Goal: Communication & Community: Participate in discussion

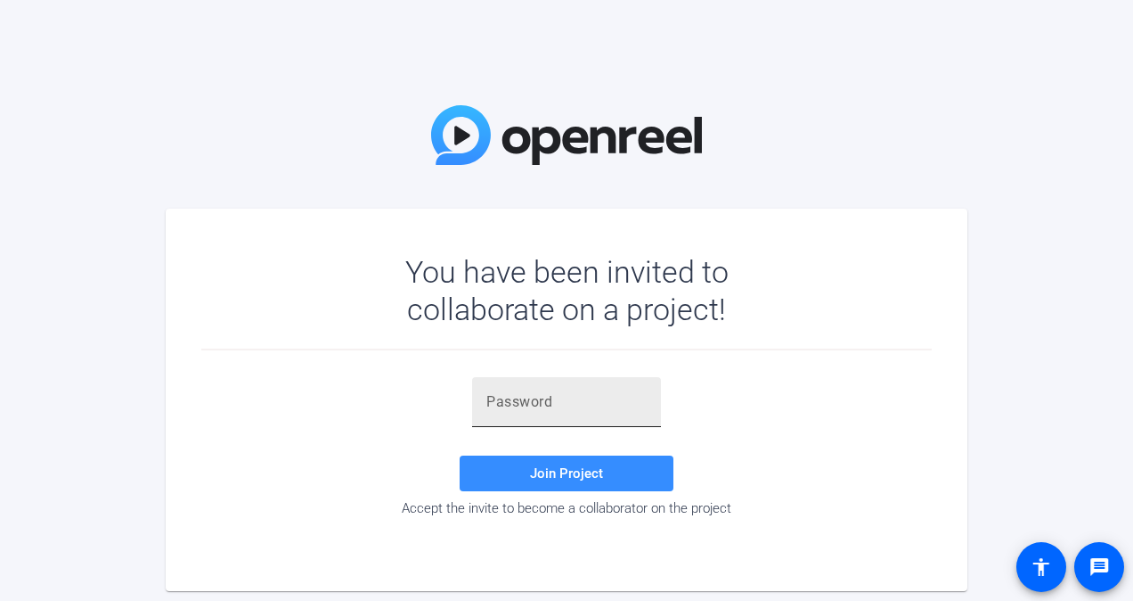
click at [499, 413] on div at bounding box center [567, 402] width 160 height 50
drag, startPoint x: 499, startPoint y: 413, endPoint x: 881, endPoint y: 141, distance: 469.5
click at [881, 141] on div "You have been invited to collaborate on a project! Join Project Accept the invi…" at bounding box center [566, 300] width 1133 height 601
click at [506, 405] on input "text" at bounding box center [567, 401] width 160 height 21
paste input "C!U'^o"
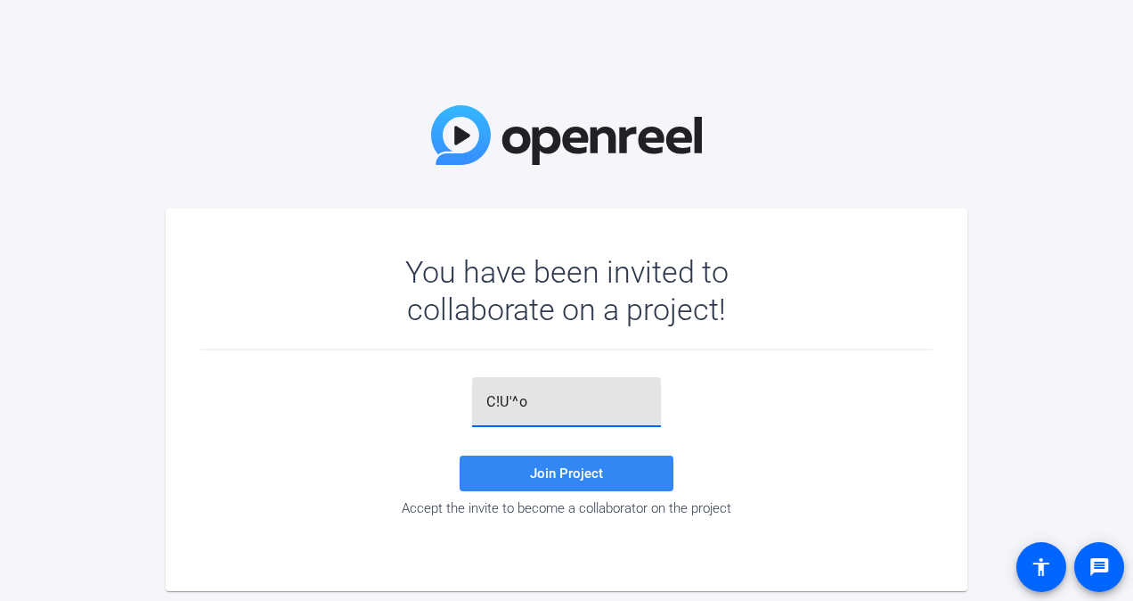
type input "C!U'^o"
click at [522, 471] on span at bounding box center [567, 473] width 214 height 43
click at [503, 405] on input "text" at bounding box center [567, 401] width 160 height 21
paste input "C!U'^o"
type input "C!U'^o"
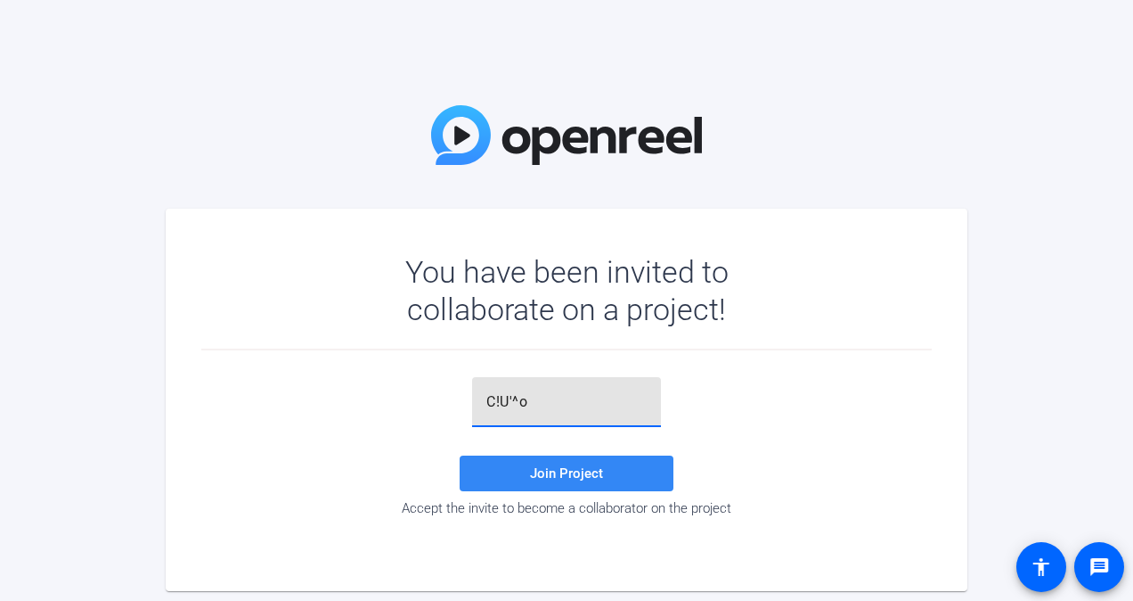
click at [538, 469] on span "Join Project" at bounding box center [566, 473] width 73 height 16
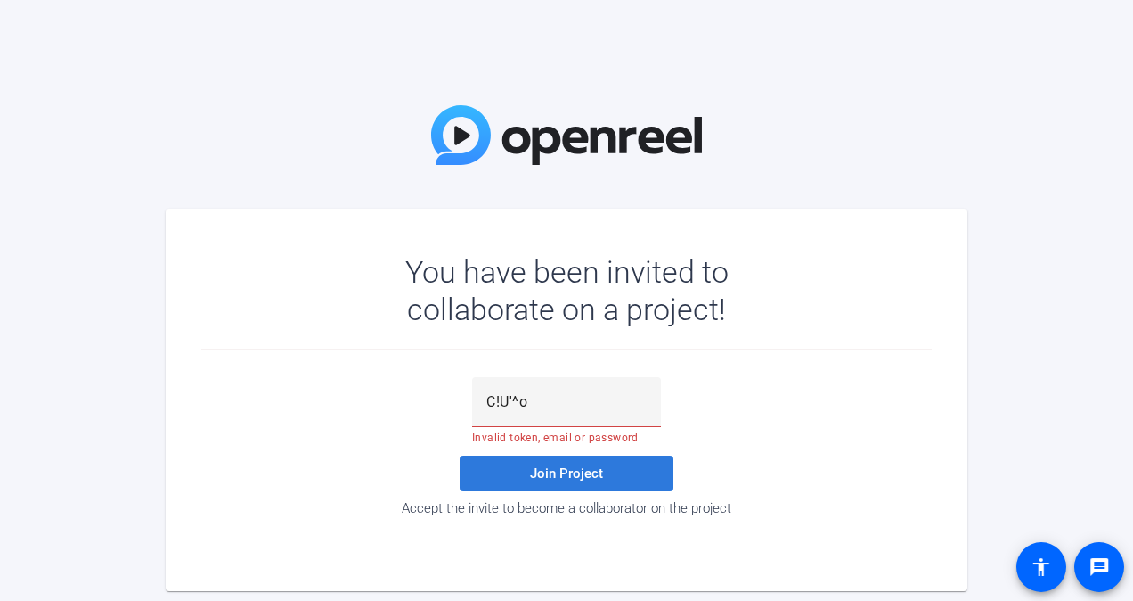
click at [576, 483] on span at bounding box center [567, 473] width 214 height 43
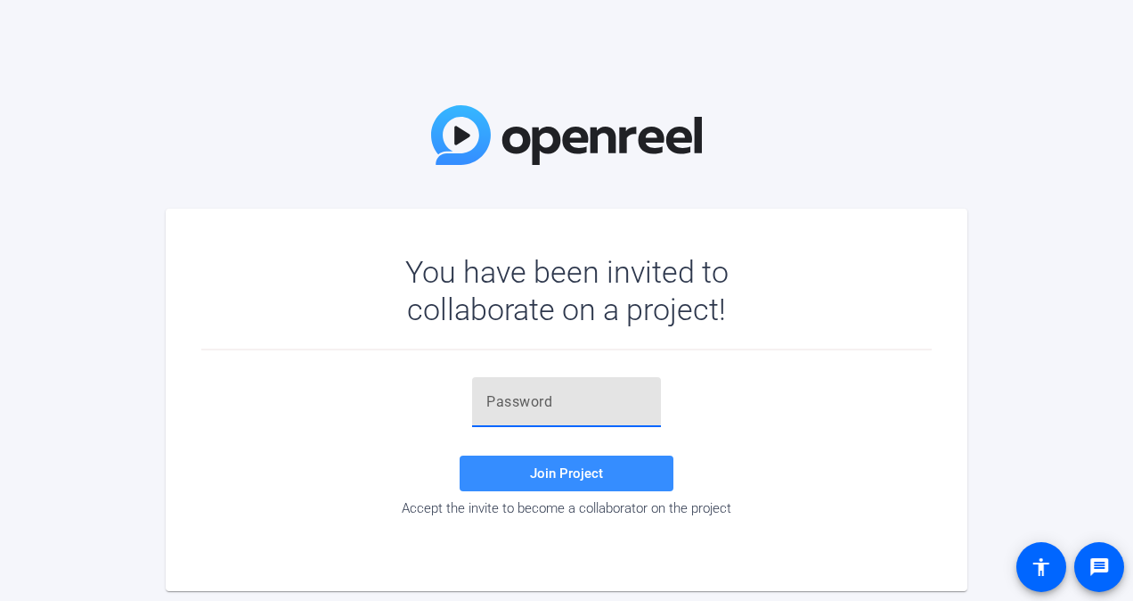
click at [534, 397] on input "text" at bounding box center [567, 401] width 160 height 21
type input "C!U'^o"
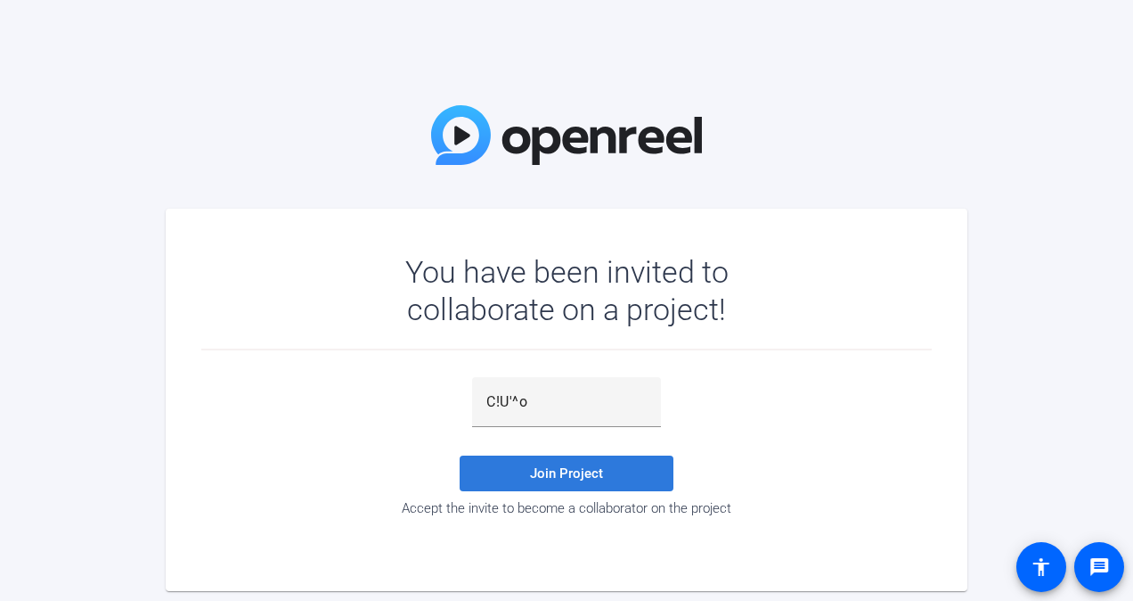
click at [590, 479] on span "Join Project" at bounding box center [566, 473] width 73 height 16
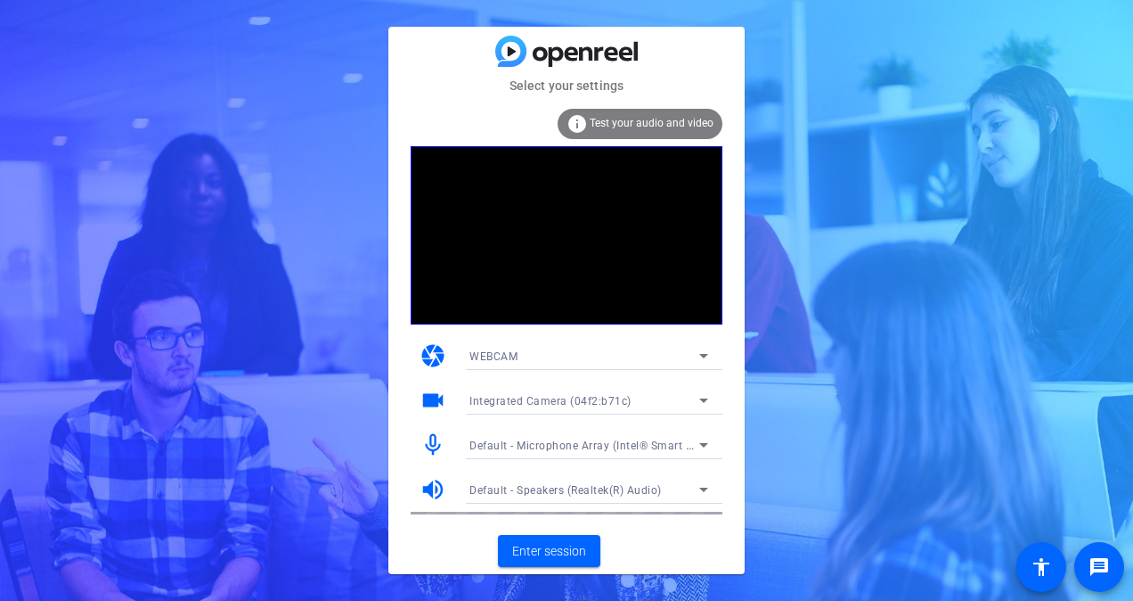
click at [640, 491] on span "Default - Speakers (Realtek(R) Audio)" at bounding box center [566, 490] width 192 height 12
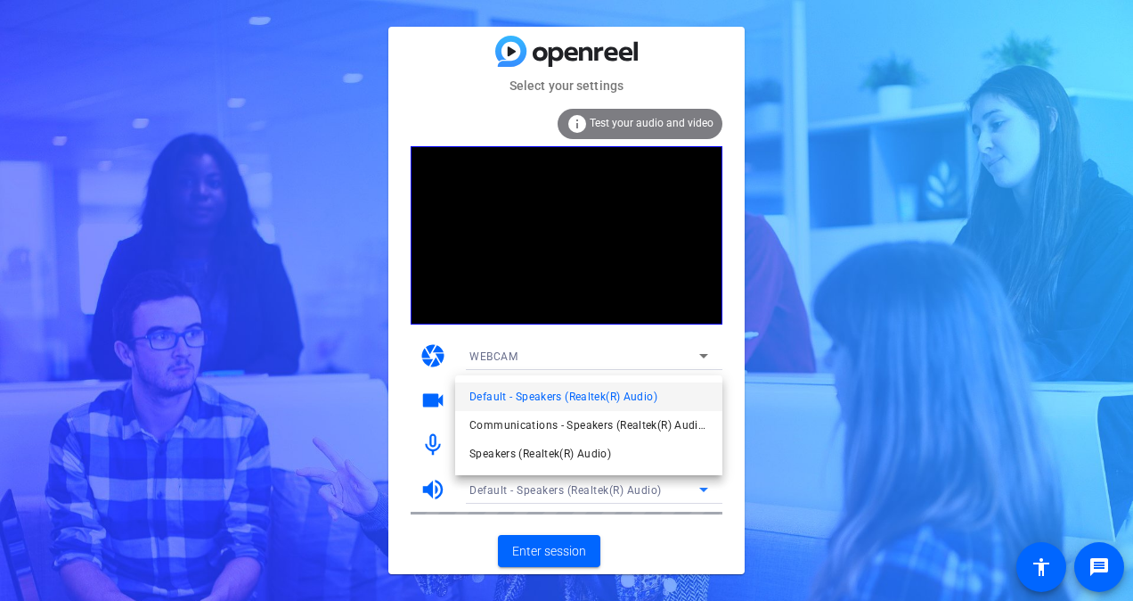
click at [560, 551] on div at bounding box center [566, 300] width 1133 height 601
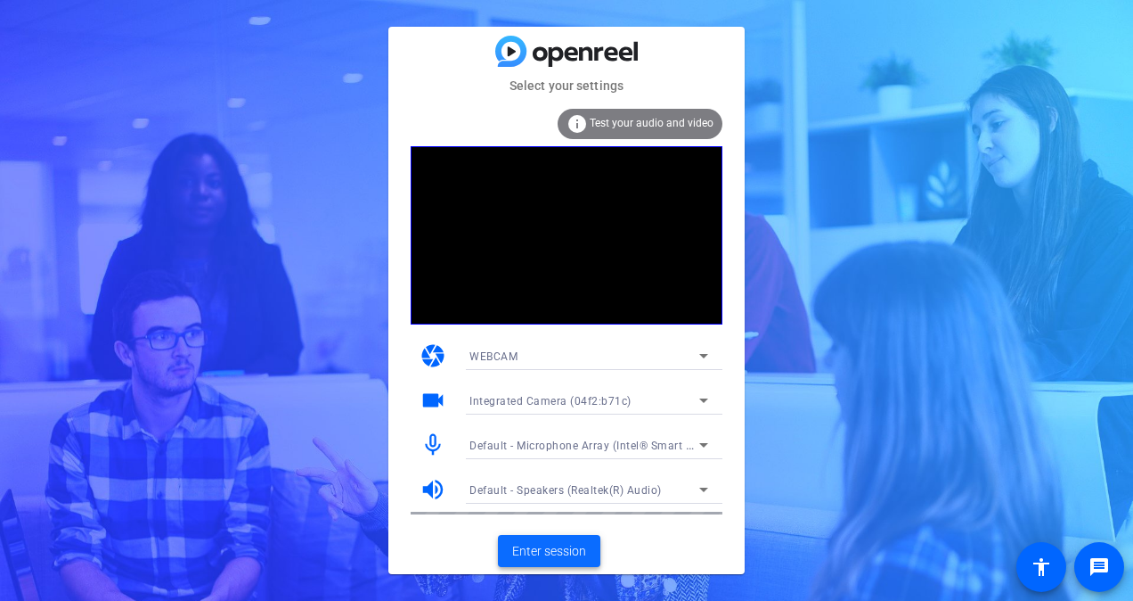
click at [546, 558] on span "Enter session" at bounding box center [549, 551] width 74 height 19
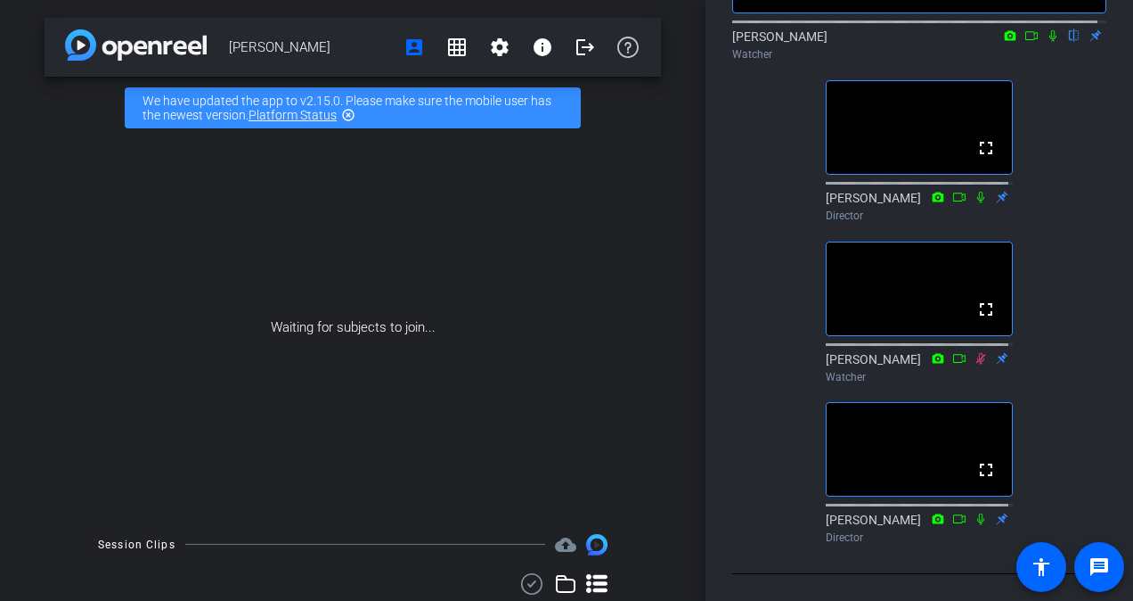
scroll to position [311, 0]
click at [1075, 298] on div "fullscreen settings [PERSON_NAME] flip Watcher fullscreen [PERSON_NAME] Directo…" at bounding box center [919, 177] width 374 height 748
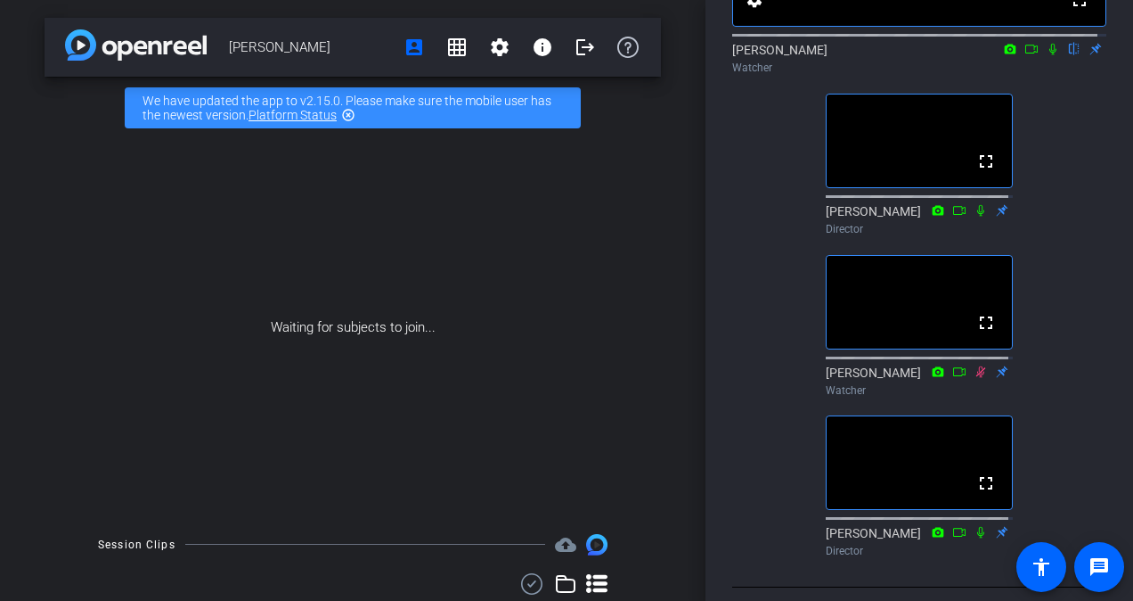
scroll to position [249, 0]
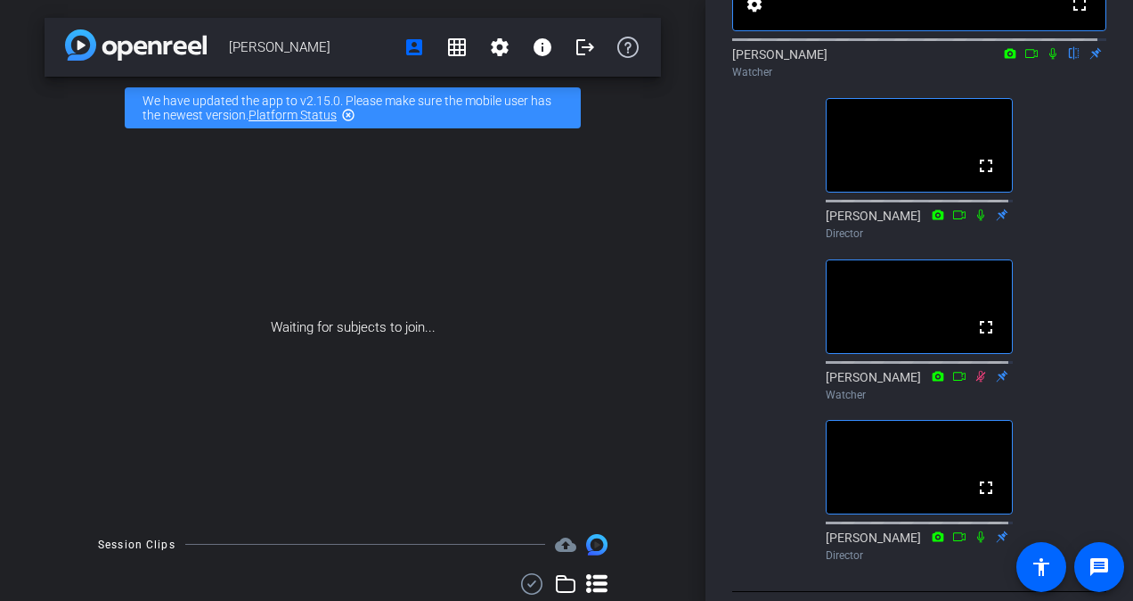
drag, startPoint x: 1076, startPoint y: 308, endPoint x: 754, endPoint y: 350, distance: 325.3
click at [754, 350] on div "fullscreen settings [PERSON_NAME] flip Watcher fullscreen [PERSON_NAME] Directo…" at bounding box center [919, 195] width 374 height 748
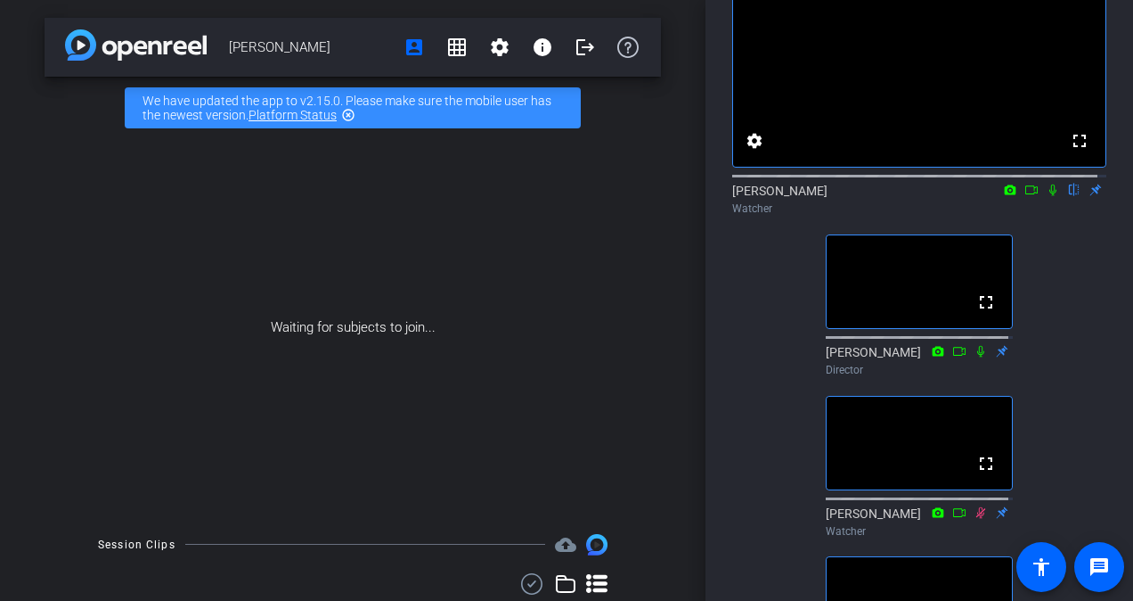
scroll to position [0, 0]
